Goal: Transaction & Acquisition: Book appointment/travel/reservation

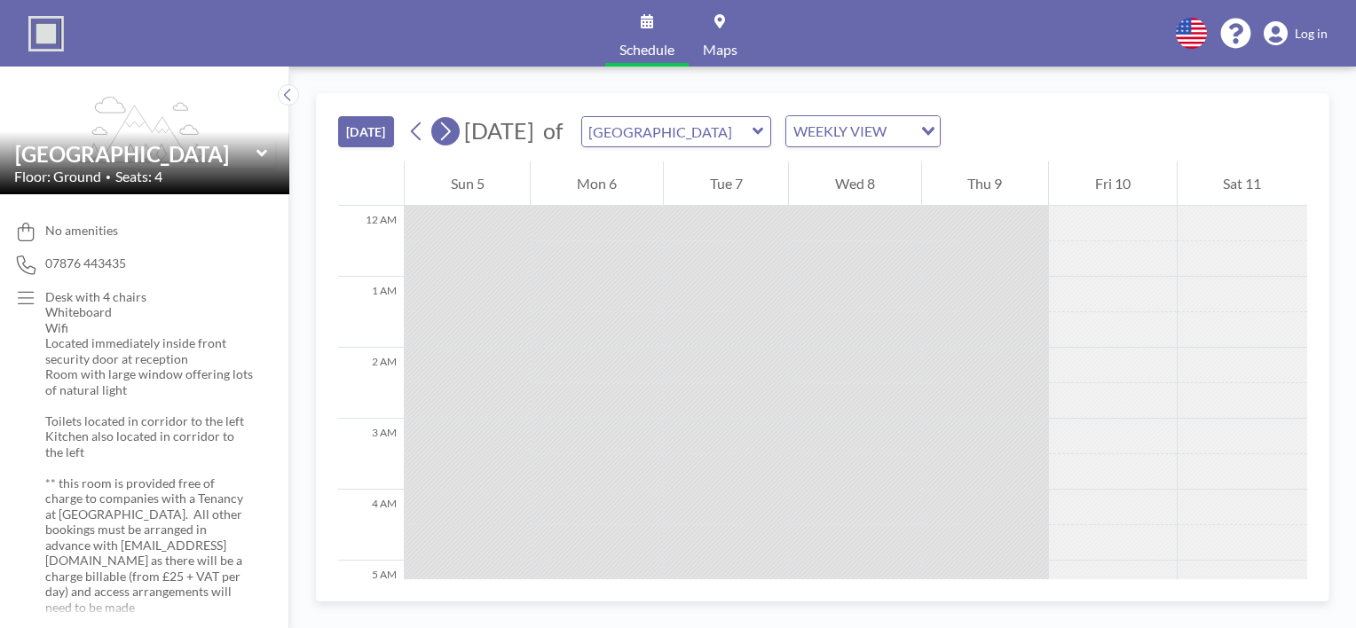
click at [451, 131] on icon at bounding box center [446, 131] width 10 height 19
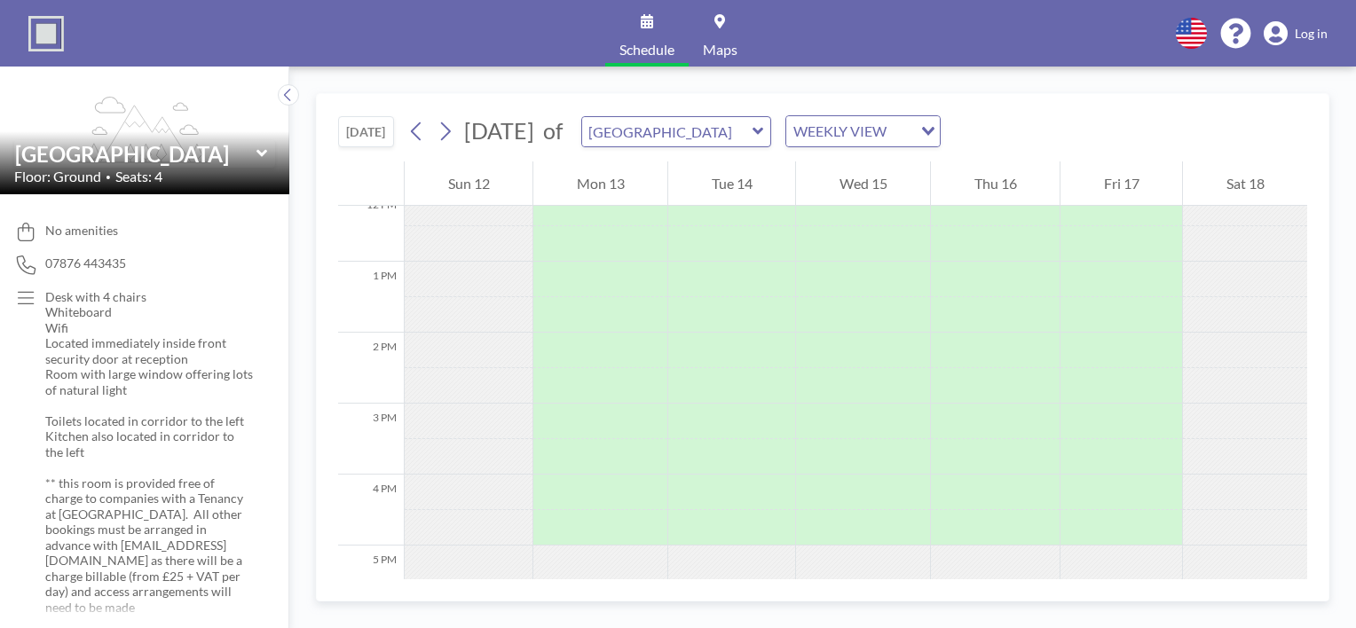
scroll to position [887, 0]
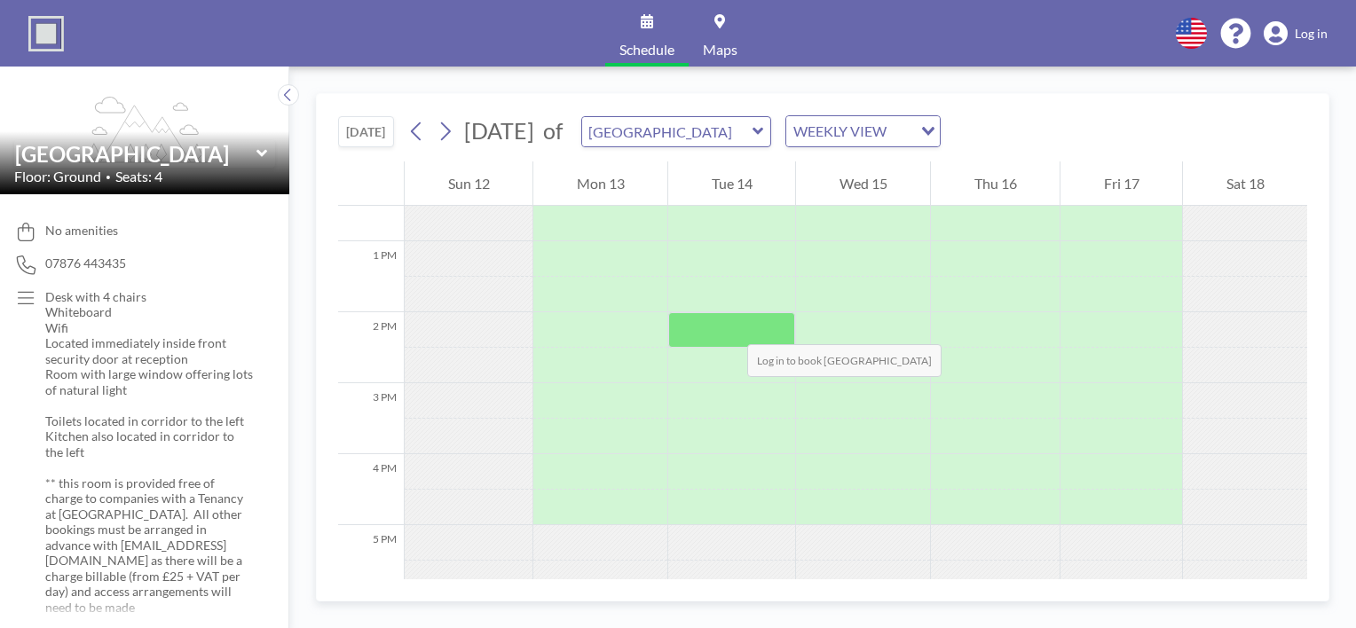
click at [729, 327] on div at bounding box center [731, 329] width 127 height 35
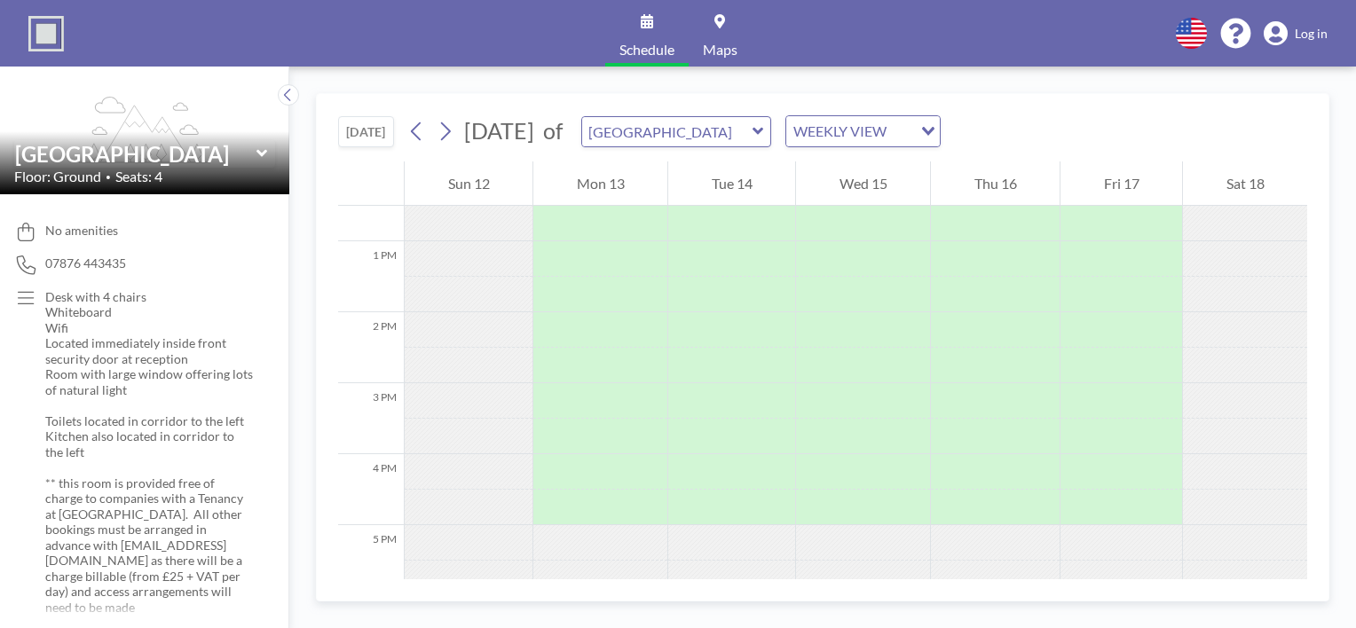
click at [1178, 37] on icon at bounding box center [1191, 33] width 31 height 31
click at [1177, 59] on ul "English Polski 日本語 Española" at bounding box center [1201, 109] width 93 height 102
click at [1177, 68] on div "Schedule Maps English Polski 日本語 Española Log in flex-grow: 1.2; [GEOGRAPHIC_DA…" at bounding box center [678, 314] width 1356 height 628
click at [1278, 33] on icon at bounding box center [1276, 33] width 24 height 25
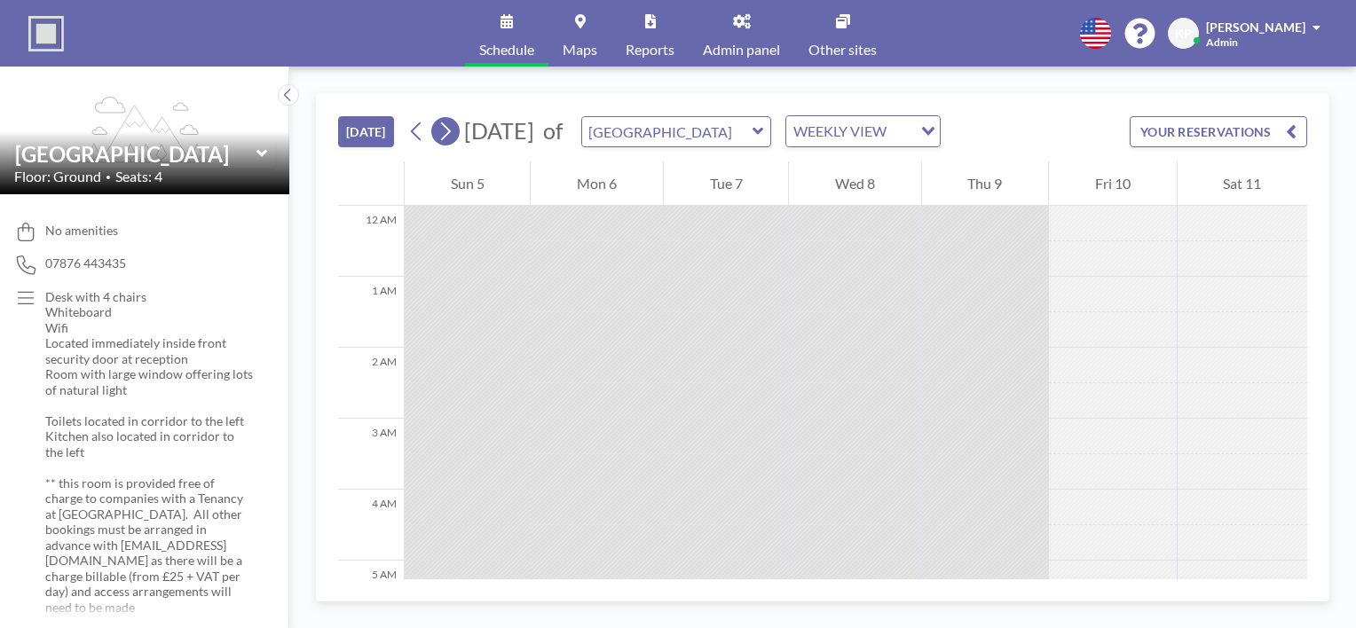
click at [450, 135] on icon at bounding box center [445, 131] width 17 height 27
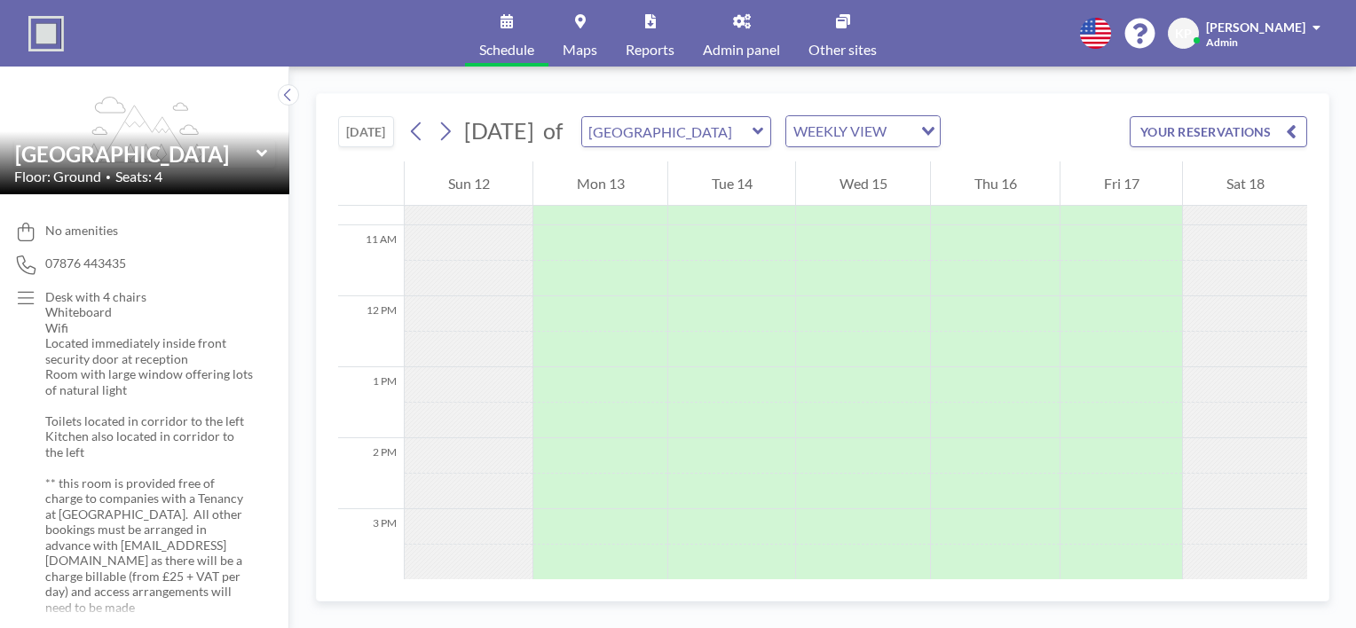
scroll to position [799, 0]
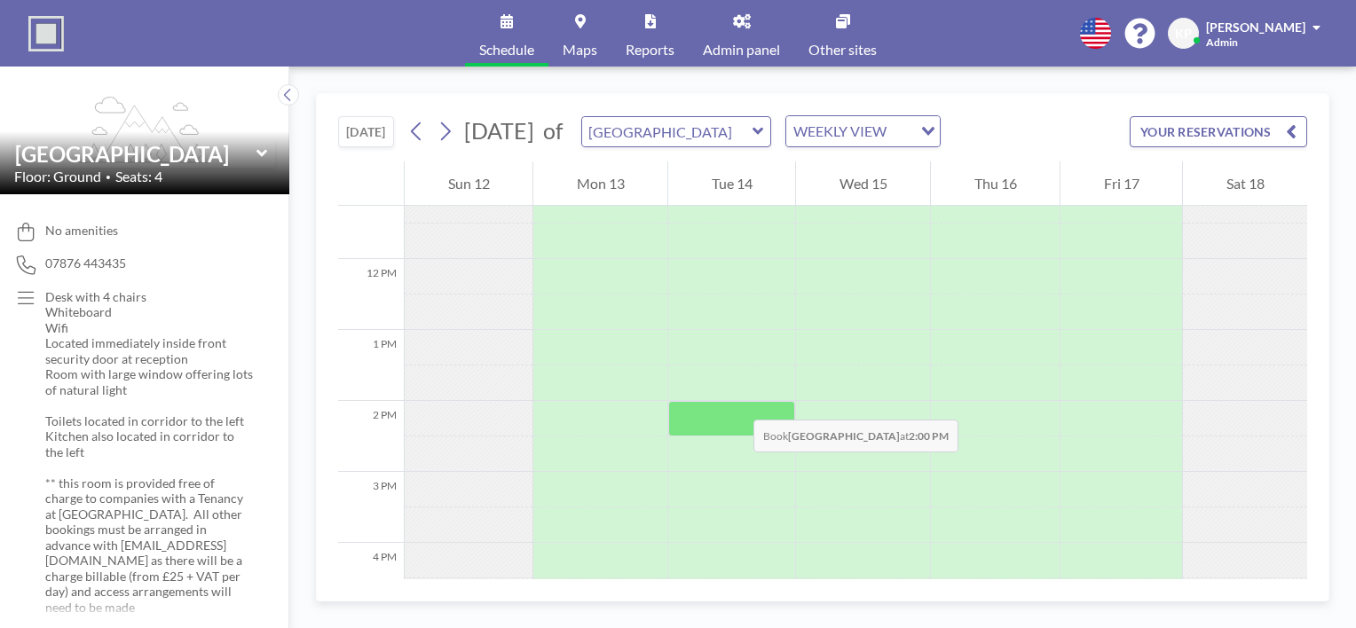
click at [736, 402] on div at bounding box center [731, 418] width 127 height 35
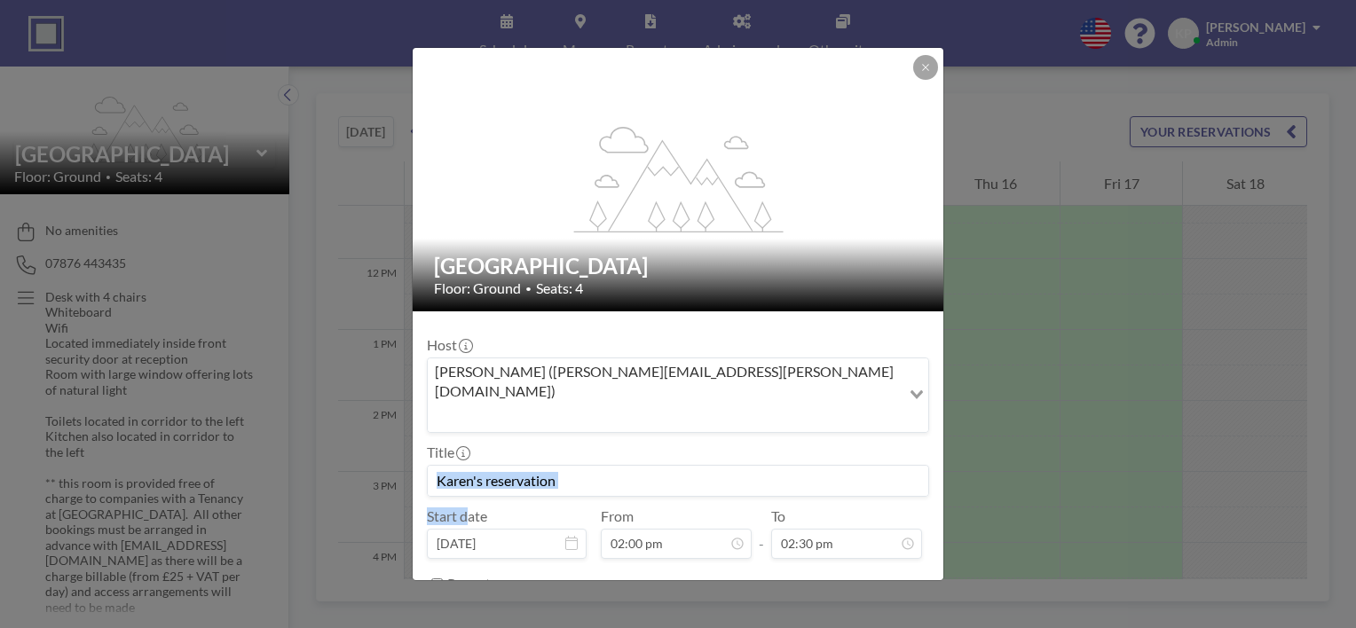
click at [736, 444] on div "Title" at bounding box center [678, 470] width 502 height 53
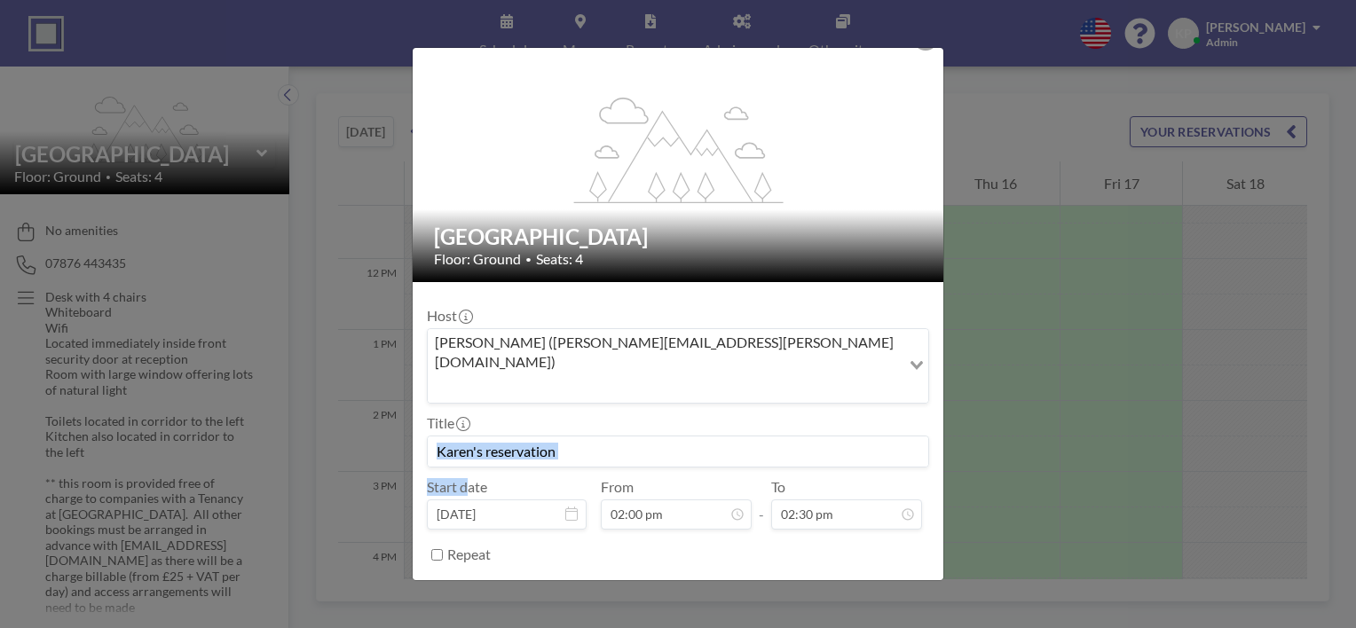
scroll to position [32, 0]
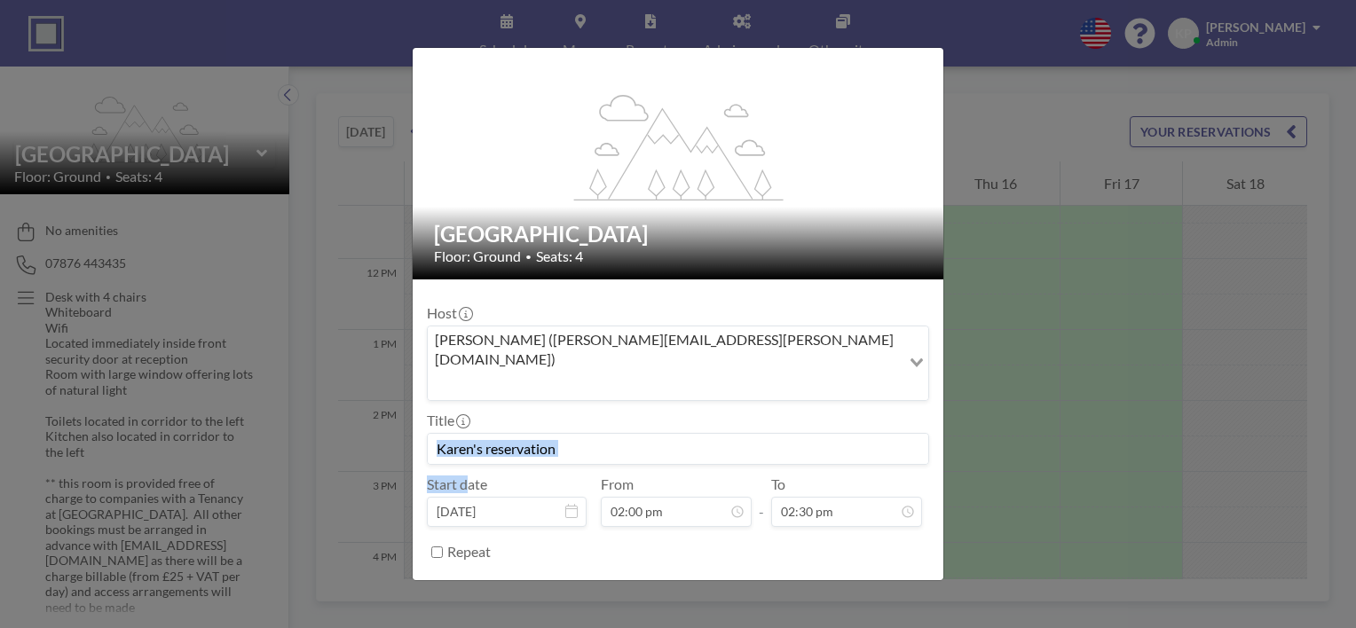
click at [595, 434] on input at bounding box center [678, 449] width 501 height 30
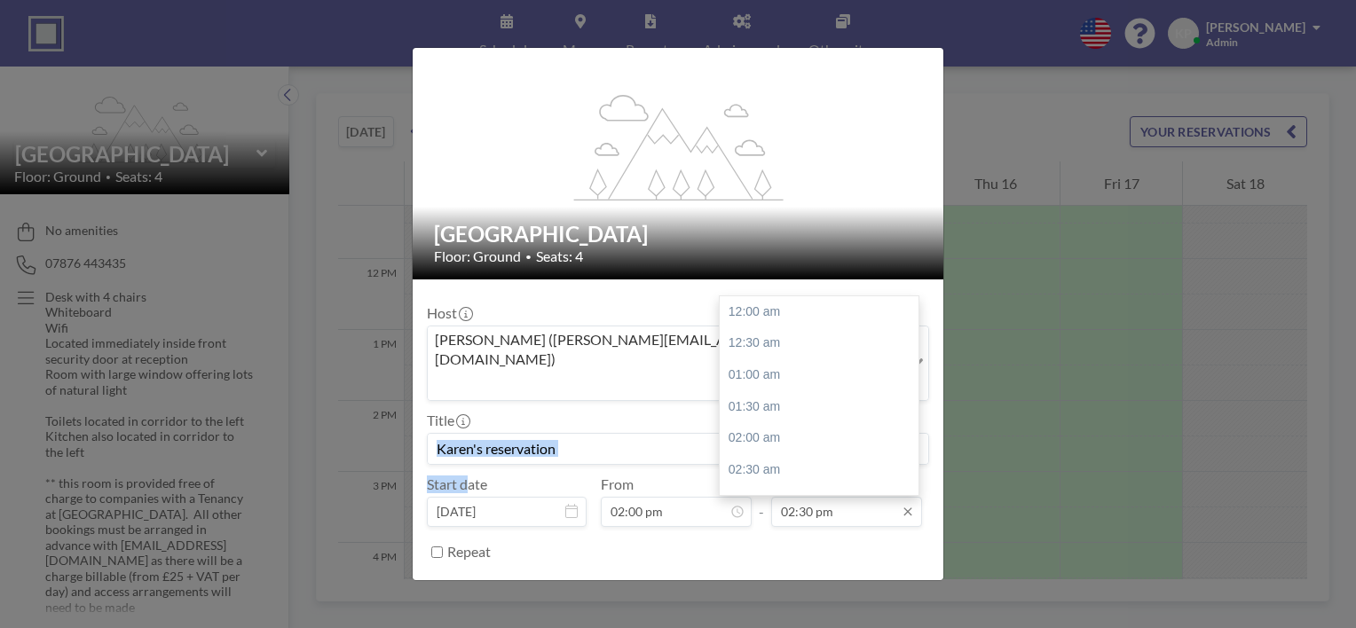
scroll to position [916, 0]
click at [903, 508] on icon at bounding box center [907, 512] width 8 height 8
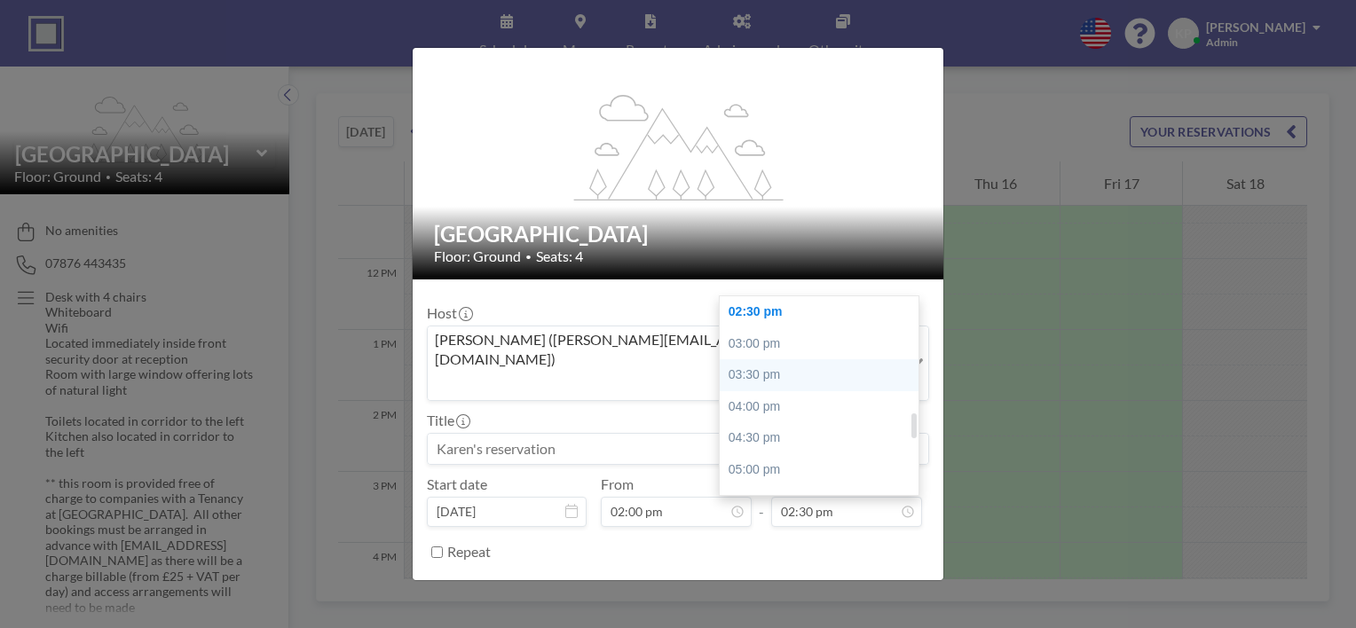
click at [773, 359] on div "03:30 pm" at bounding box center [824, 375] width 208 height 32
type input "03:30 pm"
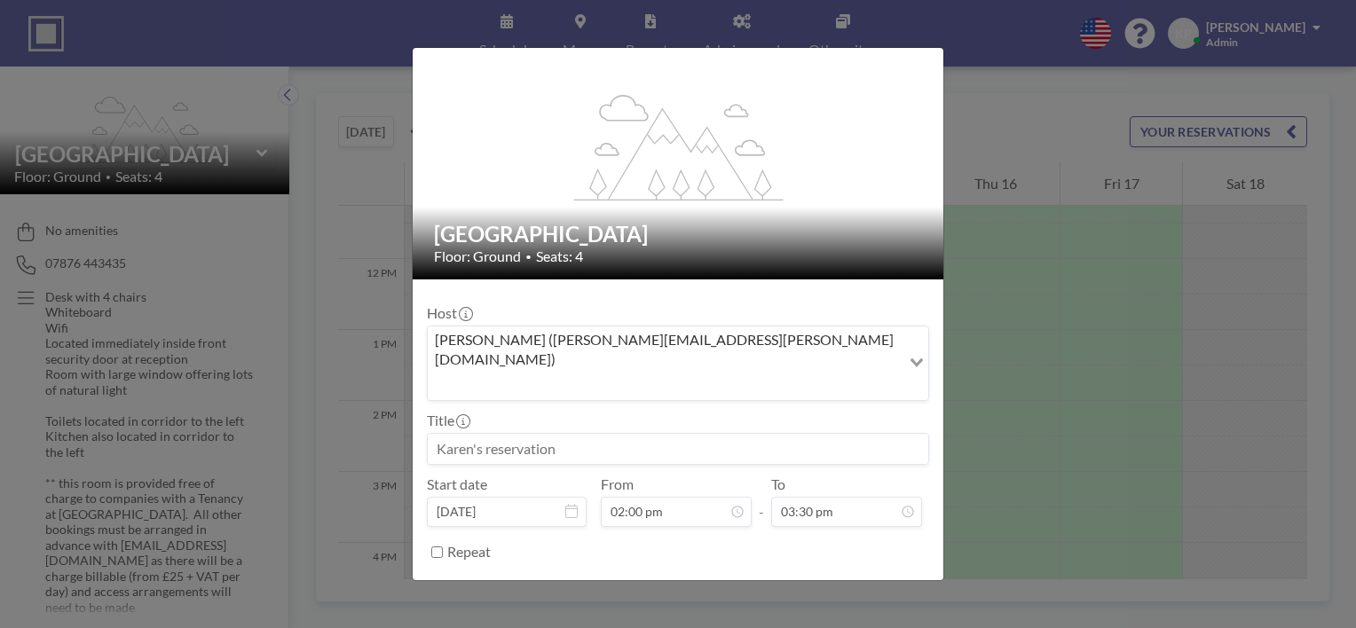
scroll to position [884, 0]
click at [664, 434] on input at bounding box center [678, 449] width 501 height 30
drag, startPoint x: 597, startPoint y: 399, endPoint x: 426, endPoint y: 396, distance: 171.3
click at [426, 396] on form "Host Karen Pugh (karen.pugh@aberdeenshire.gov.uk) Loading... Title Start date O…" at bounding box center [678, 453] width 531 height 347
drag, startPoint x: 680, startPoint y: 402, endPoint x: 520, endPoint y: 401, distance: 159.7
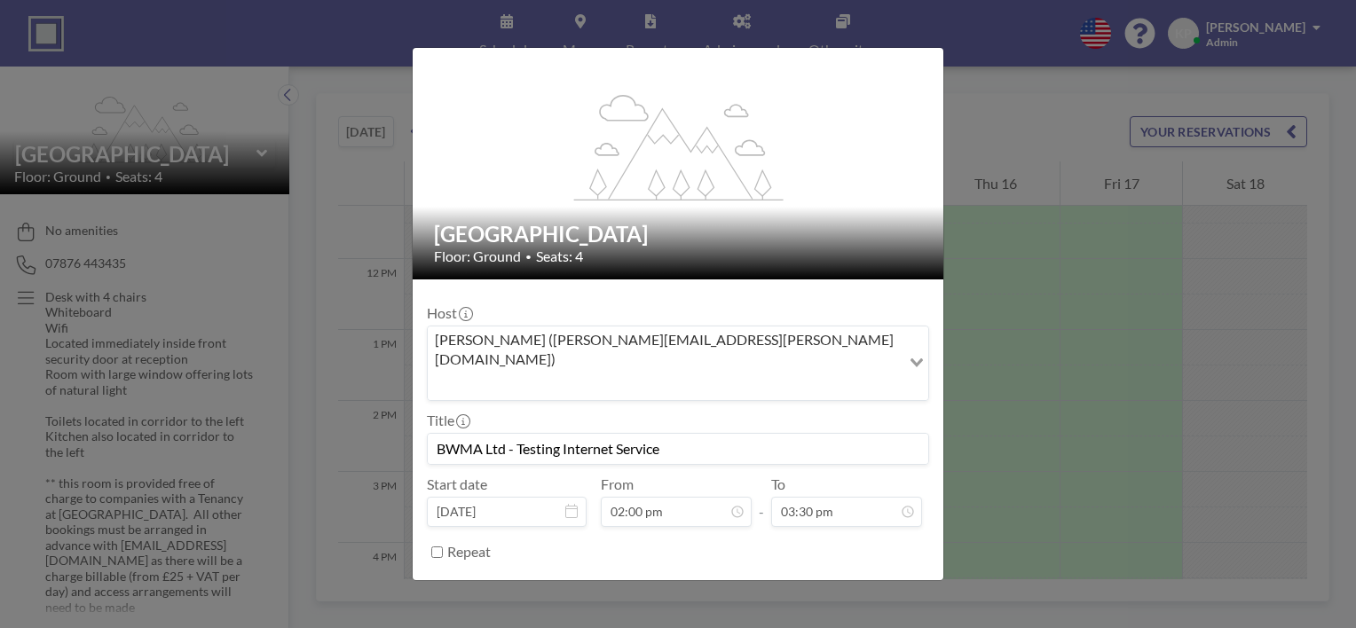
click at [520, 434] on input "BWMA Ltd - Testing Internet Service" at bounding box center [678, 449] width 501 height 30
type input "BWMA Ltd"
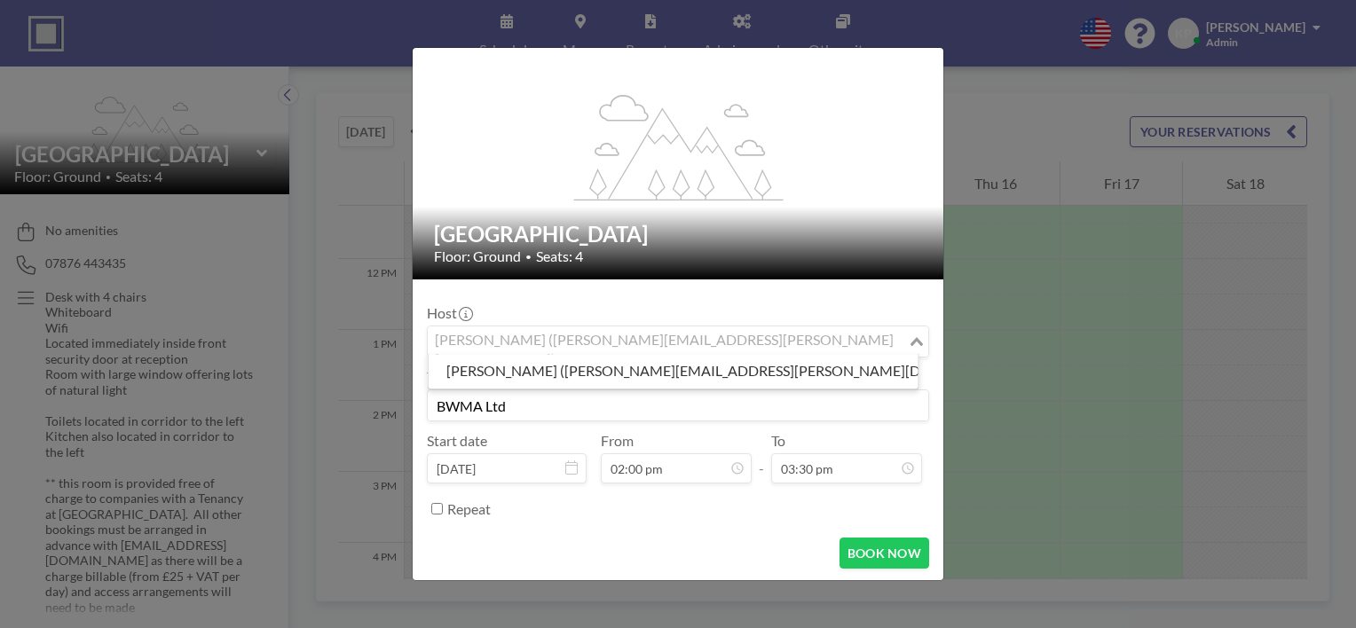
click at [911, 340] on icon "Search for option" at bounding box center [917, 341] width 12 height 9
click at [536, 338] on input "Search for option" at bounding box center [668, 341] width 477 height 23
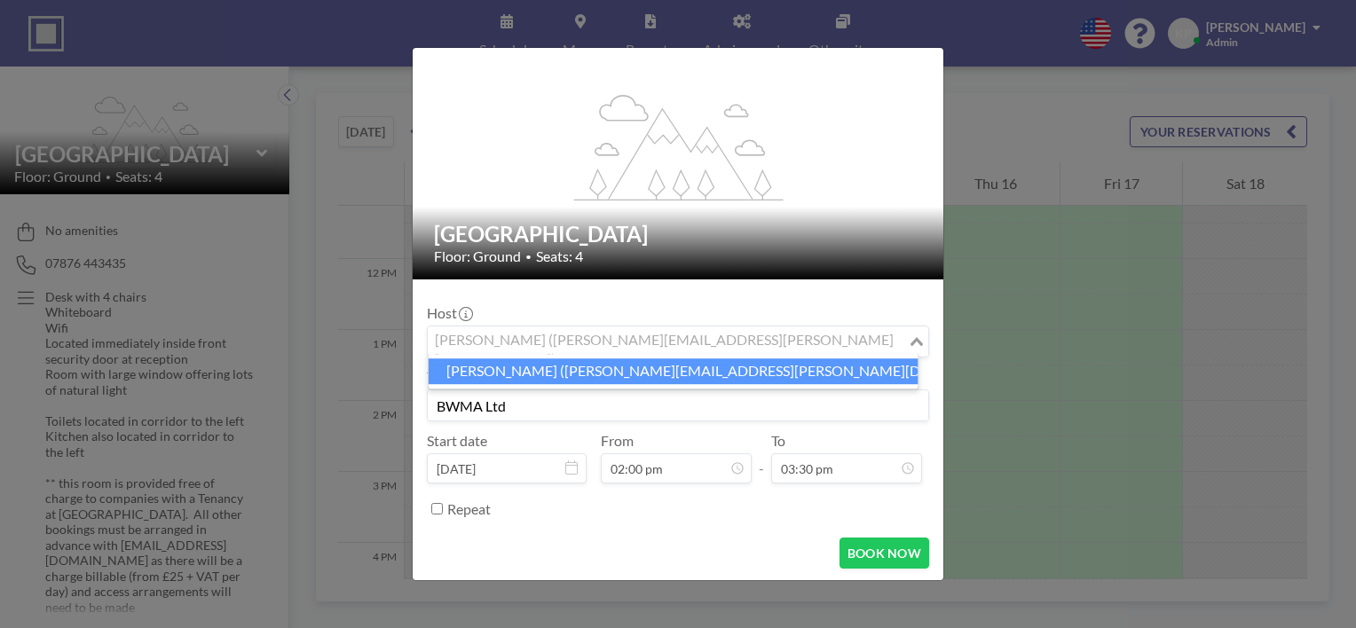
click at [547, 408] on input "BWMA Ltd" at bounding box center [678, 405] width 501 height 30
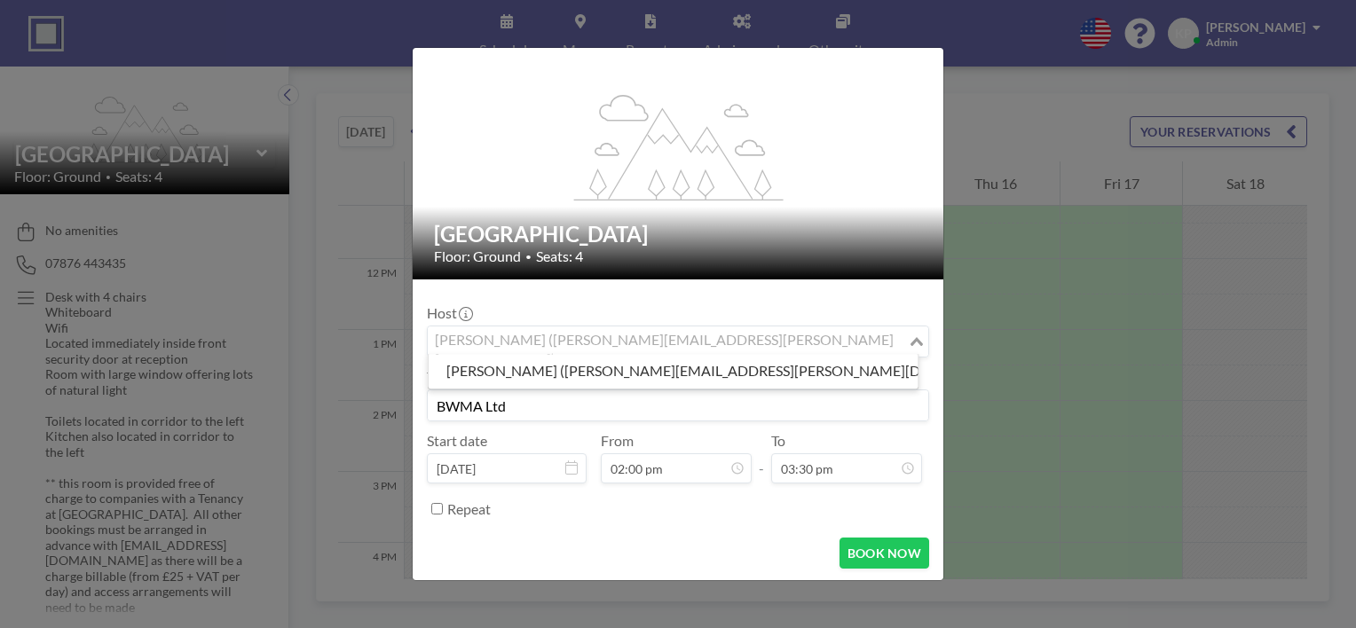
drag, startPoint x: 729, startPoint y: 337, endPoint x: 380, endPoint y: 343, distance: 349.7
click at [380, 343] on div "flex-grow: 1.2; Westhill BC Meeting Room Floor: Ground • Seats: 4 Host Karen Pu…" at bounding box center [678, 314] width 1356 height 628
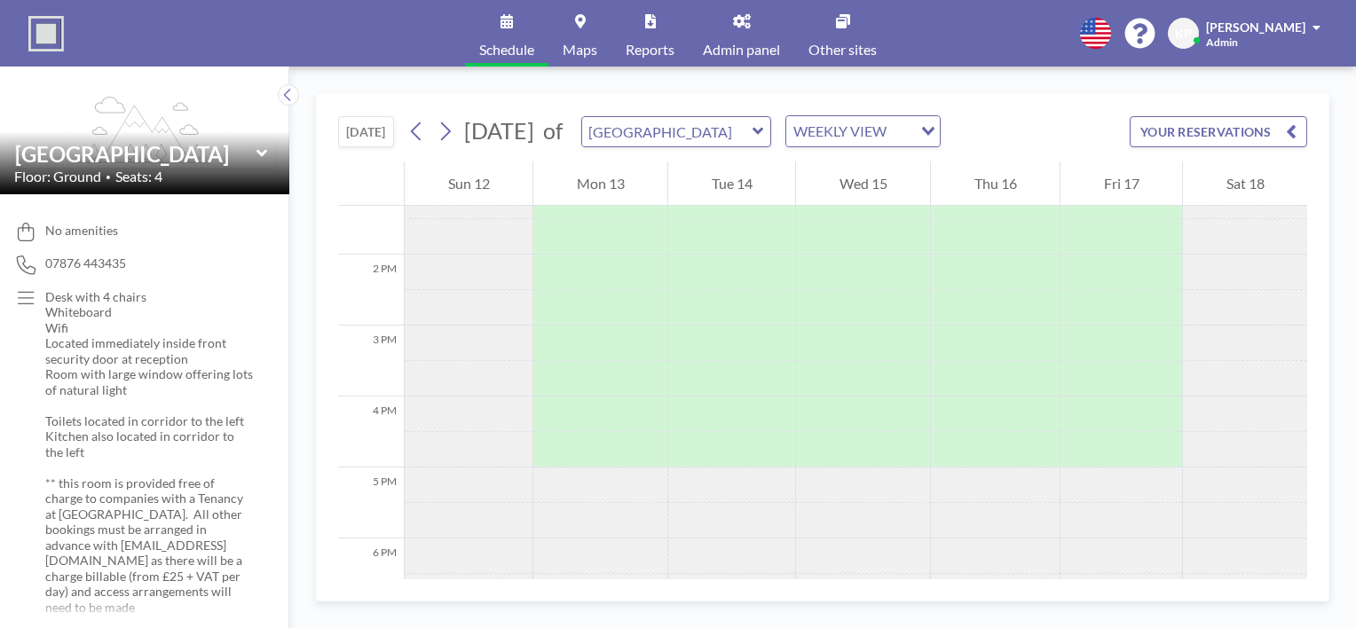
scroll to position [799, 0]
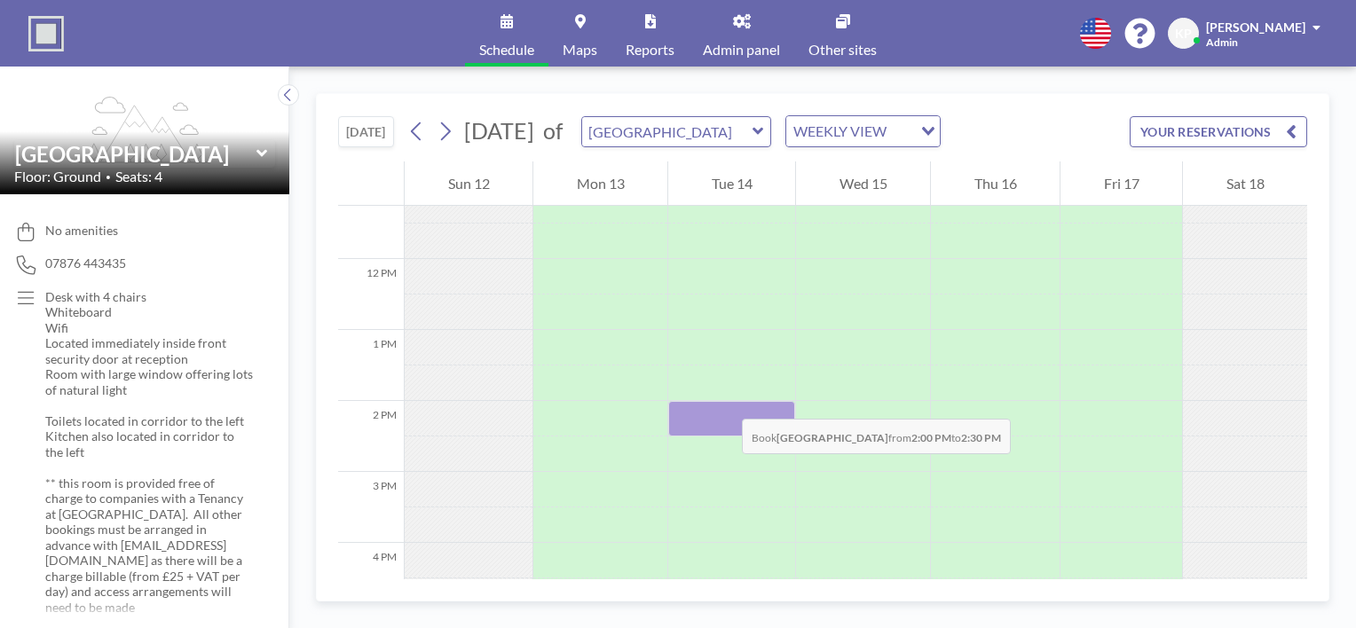
click at [724, 401] on div at bounding box center [731, 418] width 127 height 35
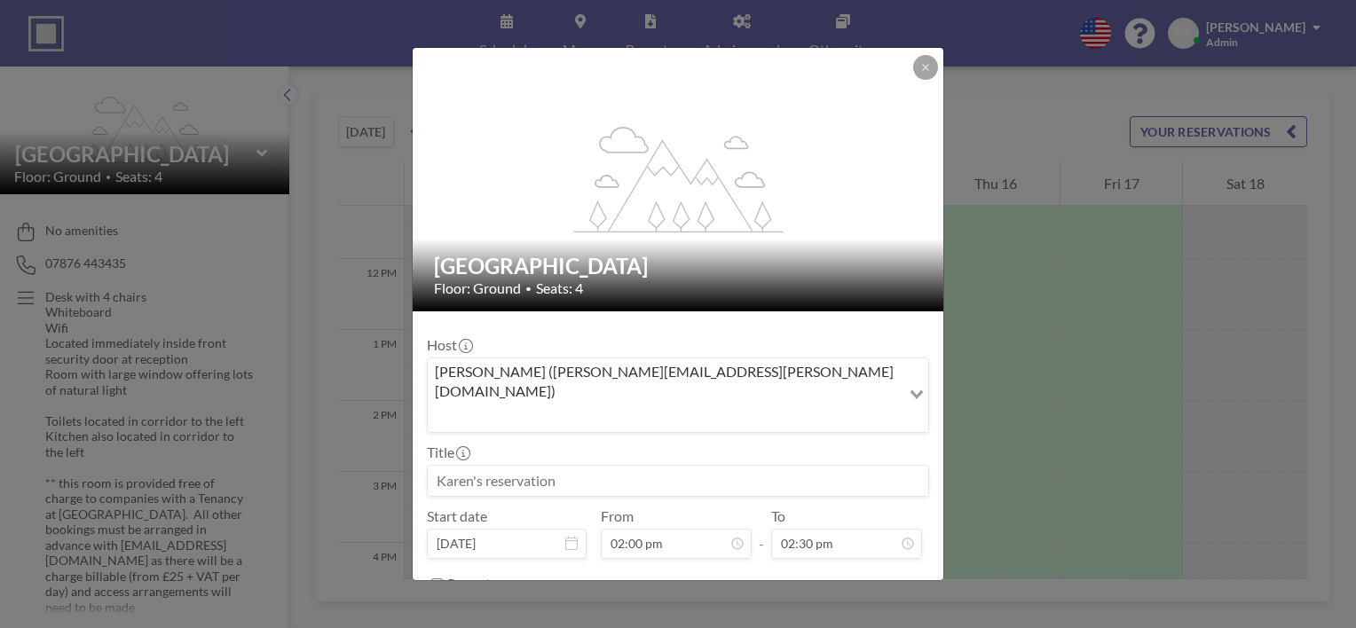
click at [608, 466] on input at bounding box center [678, 481] width 501 height 30
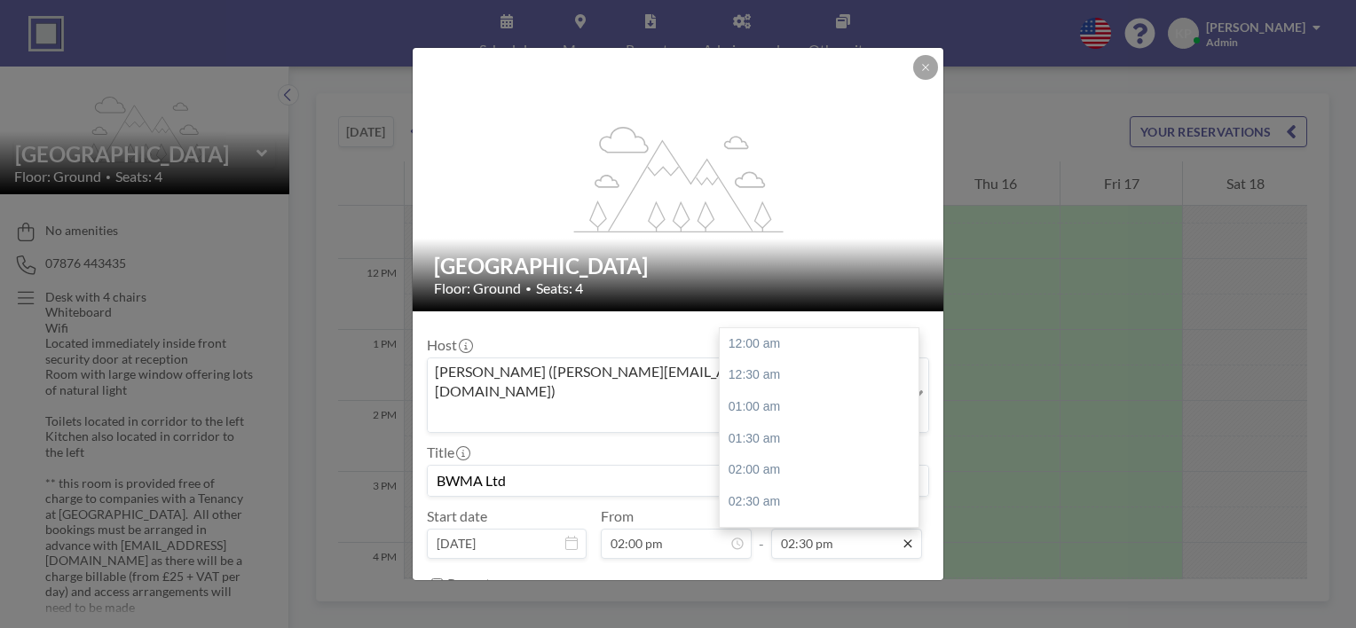
scroll to position [916, 0]
type input "BWMA Ltd"
click at [799, 391] on div "03:30 pm" at bounding box center [824, 407] width 208 height 32
type input "03:30 pm"
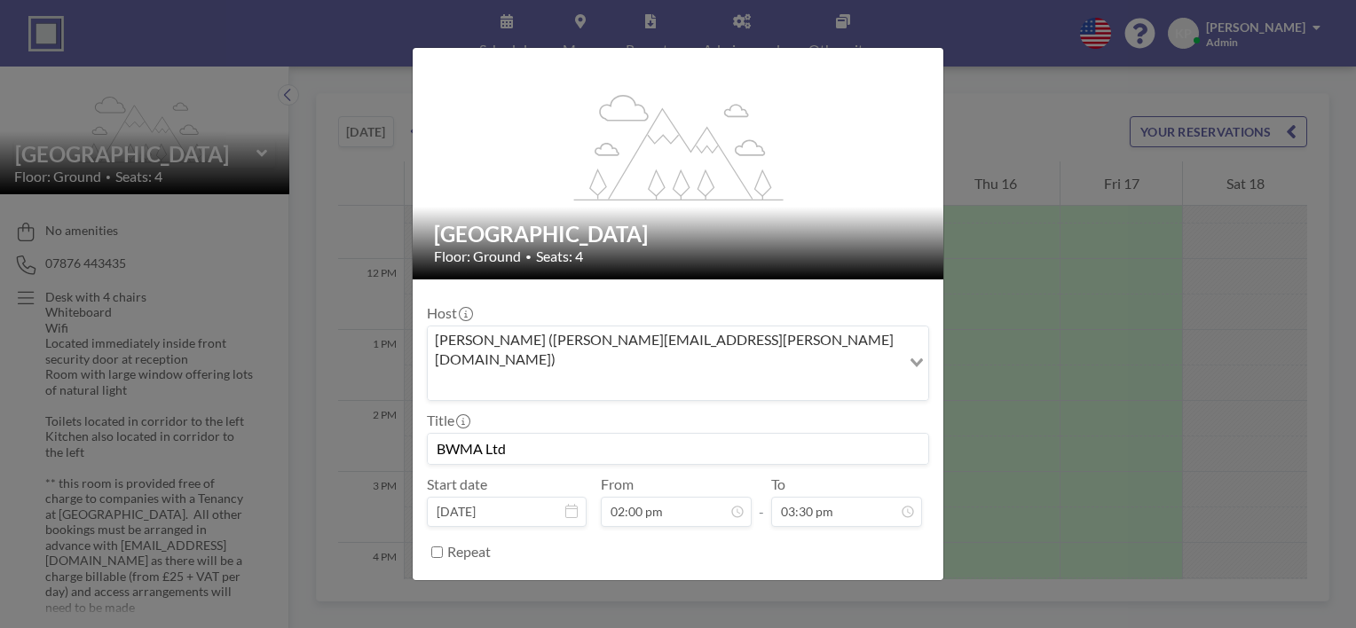
click at [857, 581] on button "BOOK NOW" at bounding box center [885, 596] width 90 height 31
